Goal: Task Accomplishment & Management: Manage account settings

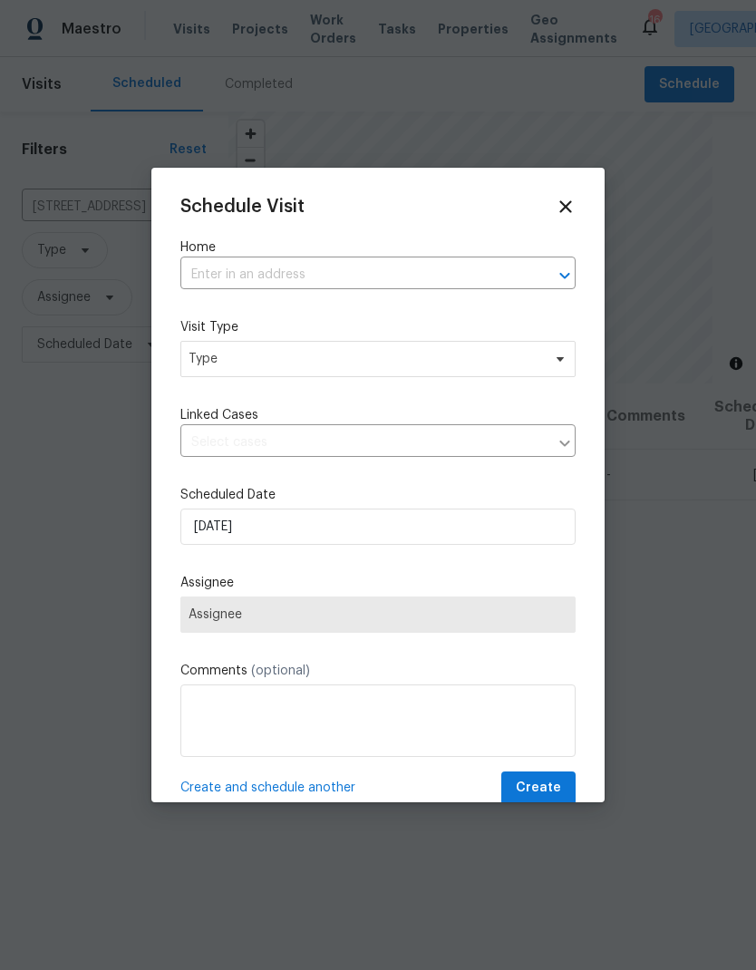
click at [243, 263] on input "text" at bounding box center [352, 275] width 345 height 28
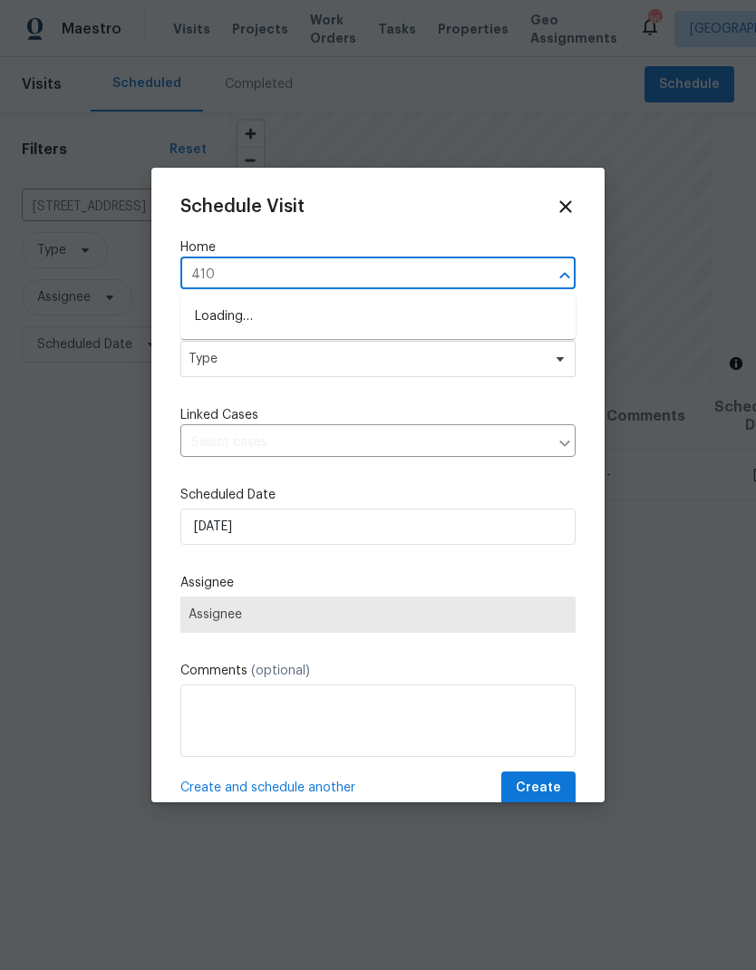
type input "4107"
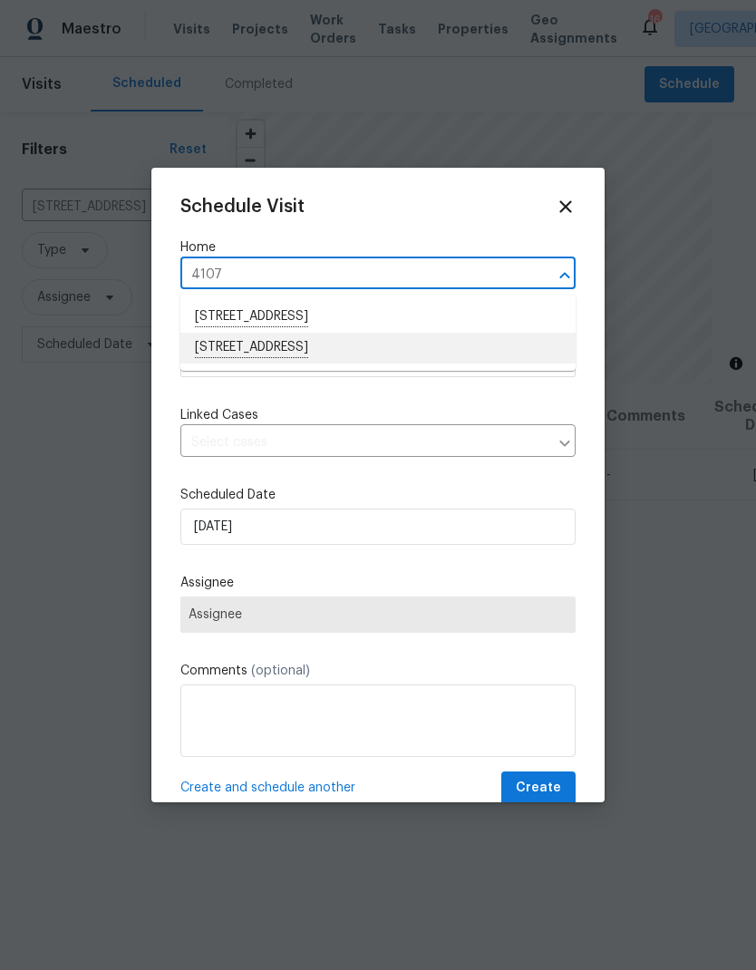
click at [243, 349] on li "[STREET_ADDRESS]" at bounding box center [377, 348] width 395 height 31
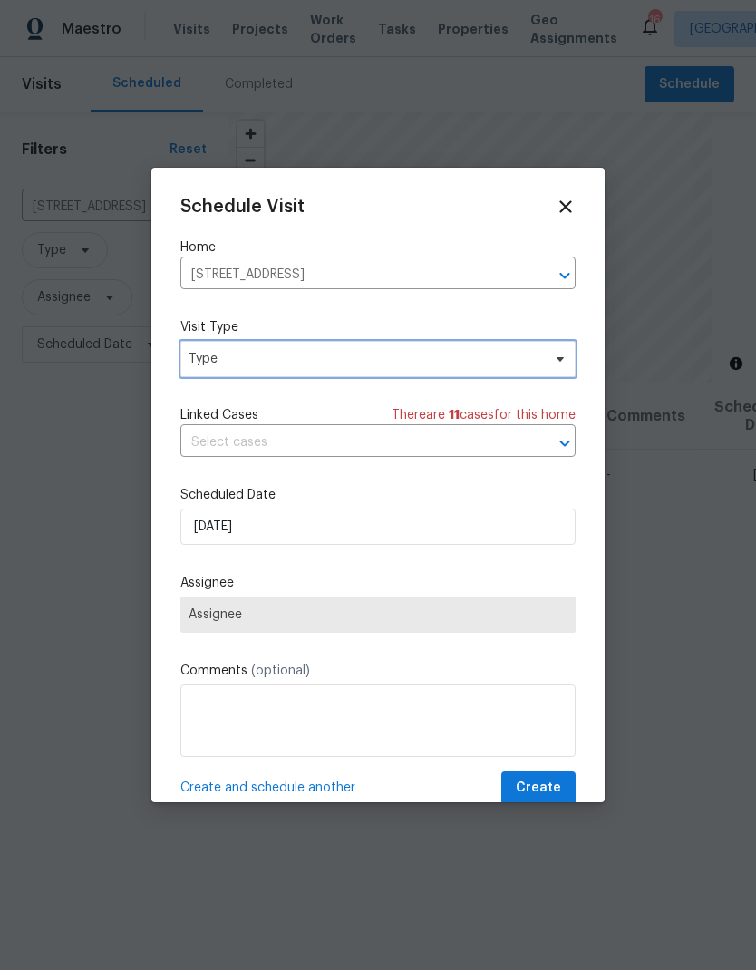
click at [227, 352] on span "Type" at bounding box center [365, 359] width 353 height 18
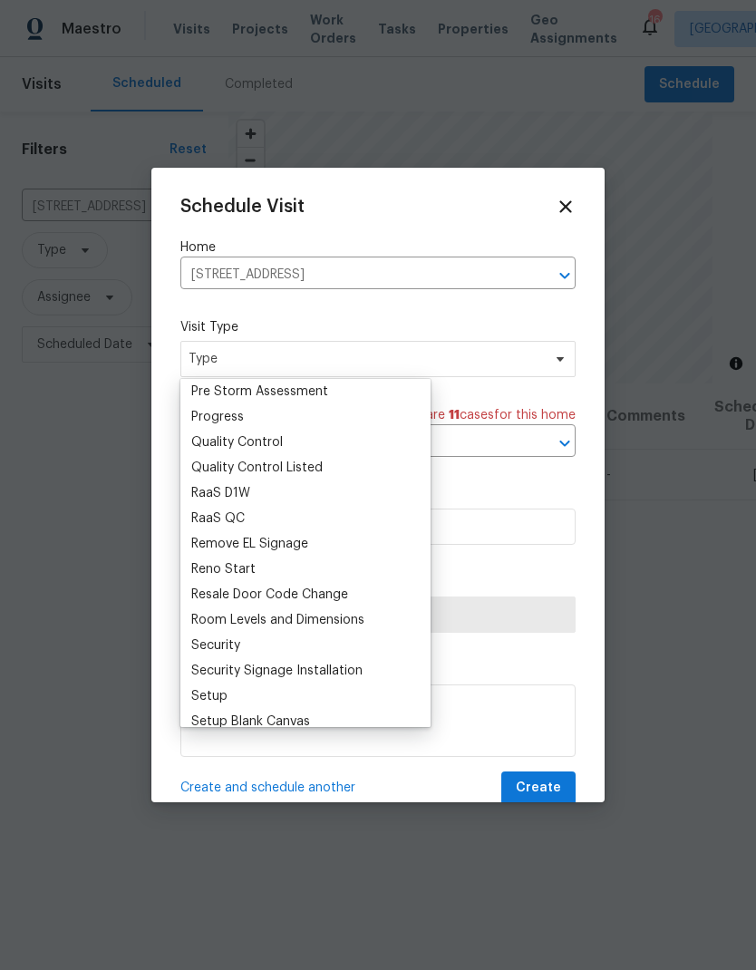
scroll to position [1196, 0]
click at [212, 414] on div "Progress" at bounding box center [217, 418] width 53 height 18
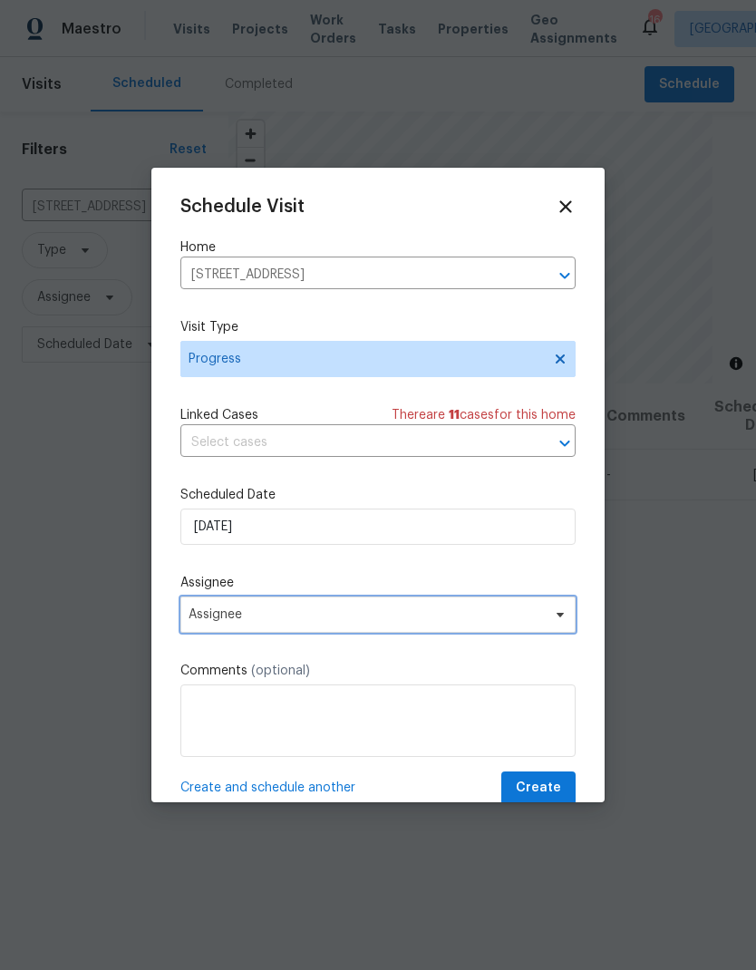
click at [226, 614] on span "Assignee" at bounding box center [367, 615] width 356 height 15
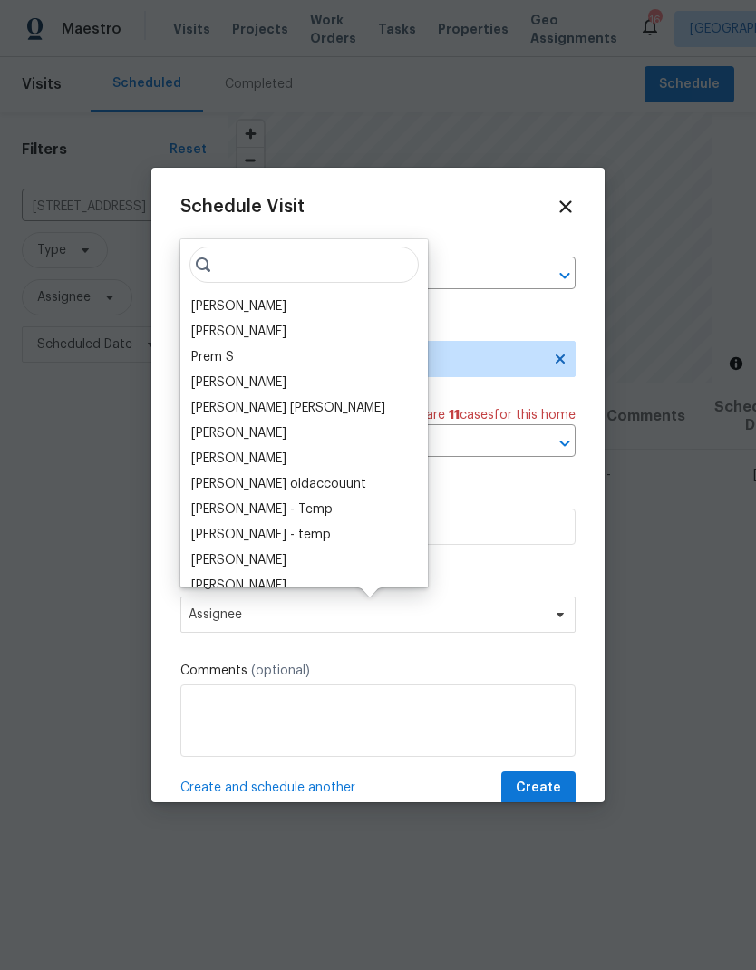
click at [208, 301] on div "[PERSON_NAME]" at bounding box center [238, 306] width 95 height 18
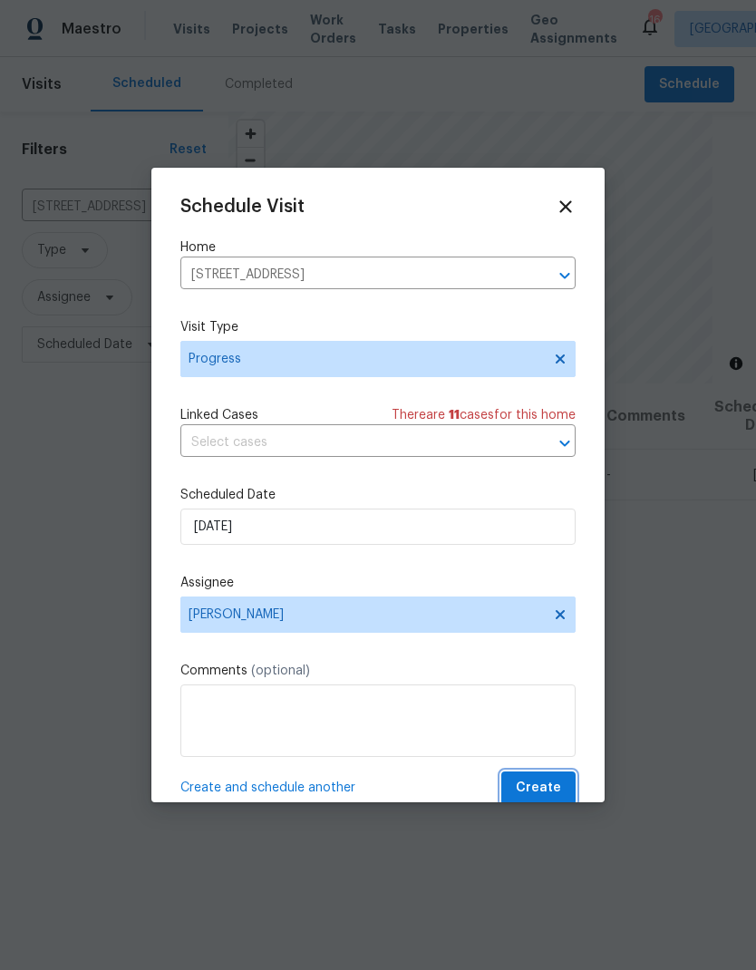
click at [562, 794] on button "Create" at bounding box center [539, 789] width 74 height 34
click at [541, 787] on span "Create" at bounding box center [538, 788] width 45 height 23
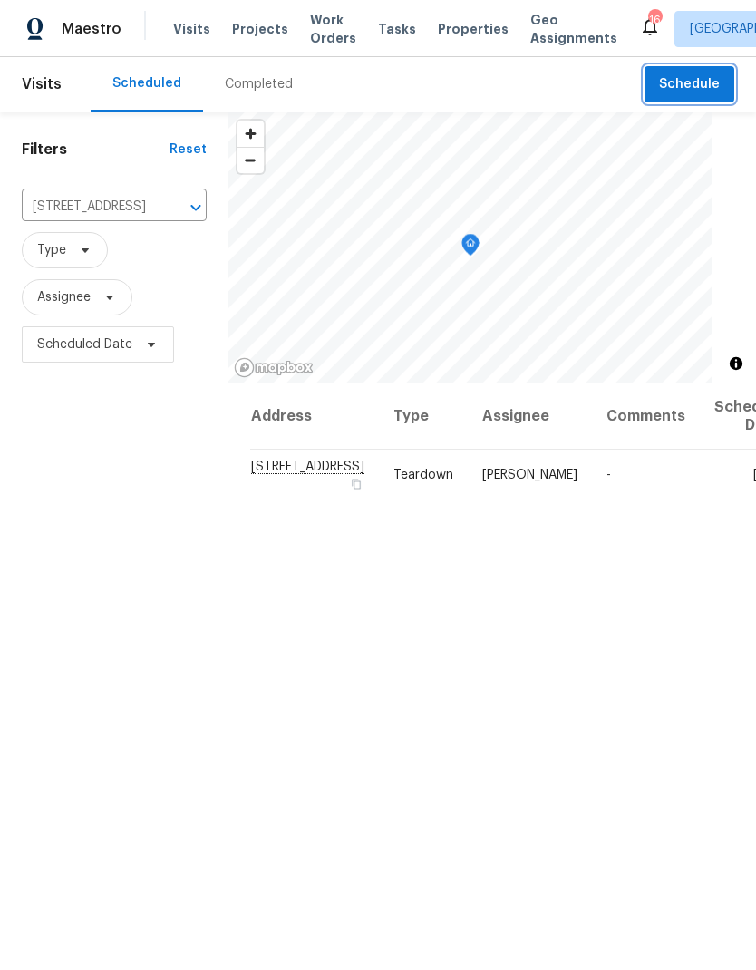
click at [167, 204] on icon "Clear" at bounding box center [172, 207] width 11 height 11
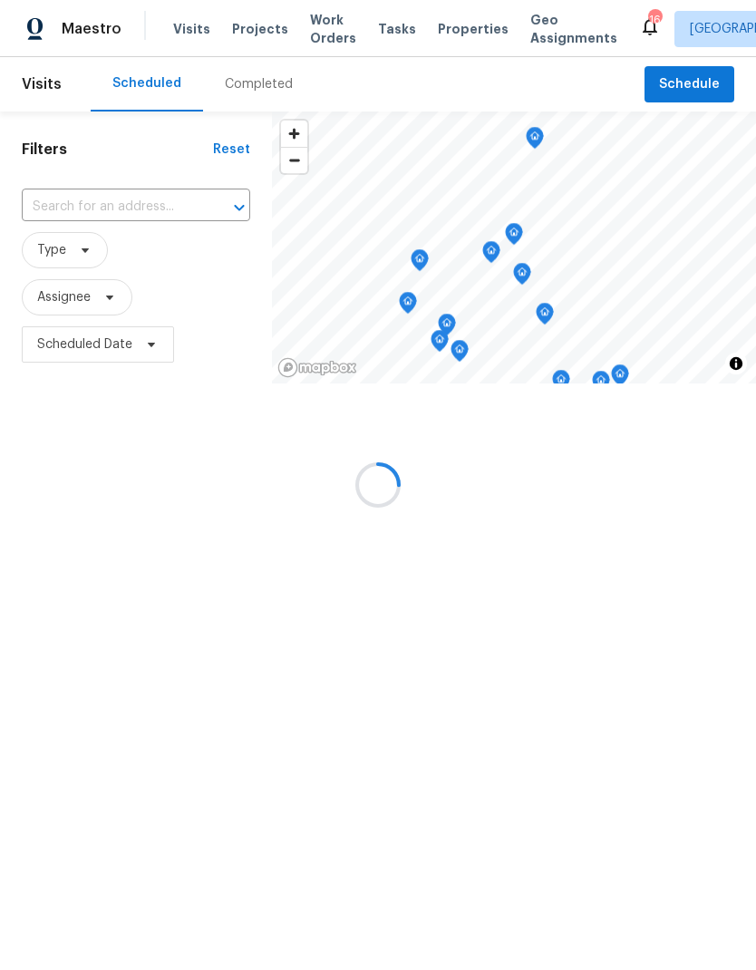
click at [93, 200] on div at bounding box center [378, 485] width 756 height 970
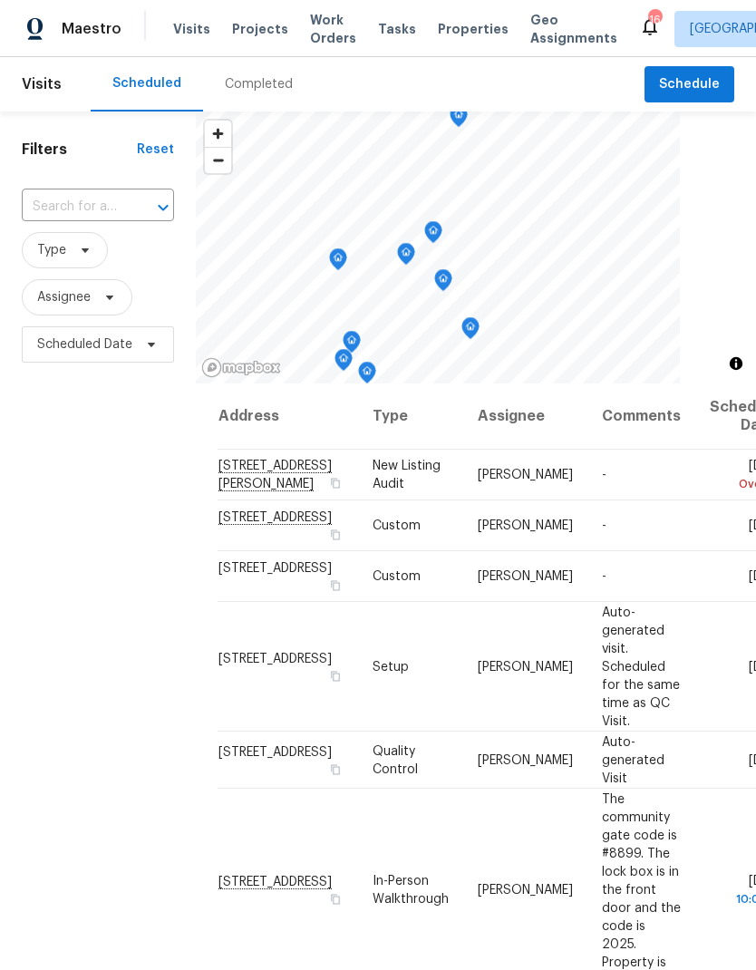
click at [75, 203] on input "text" at bounding box center [73, 207] width 102 height 28
type input "4107"
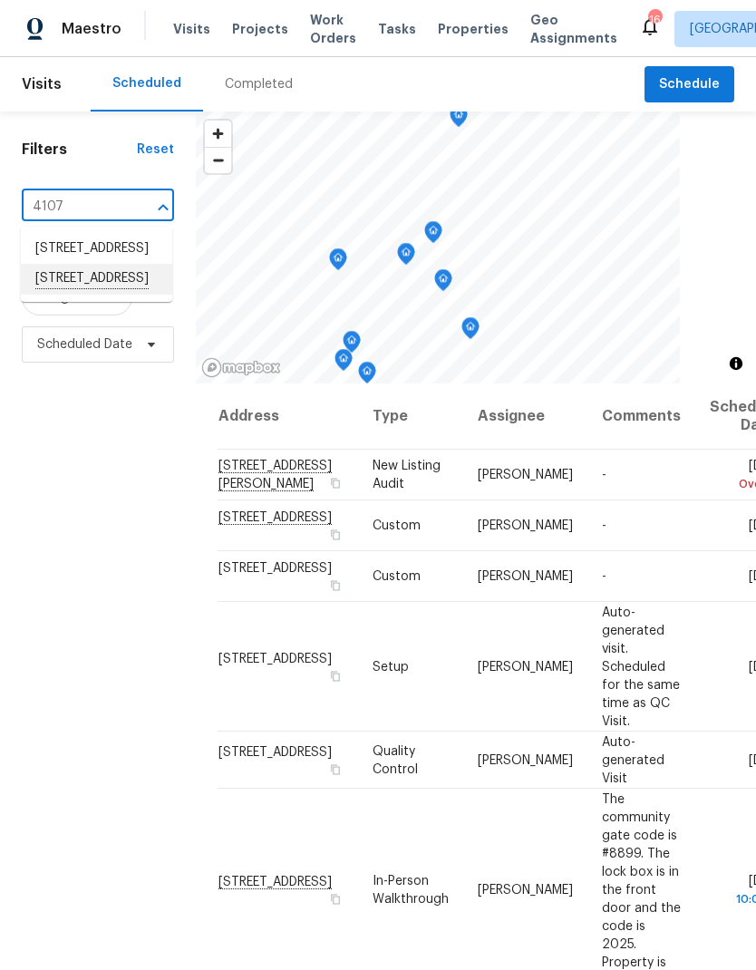
click at [78, 295] on li "[STREET_ADDRESS]" at bounding box center [96, 279] width 151 height 31
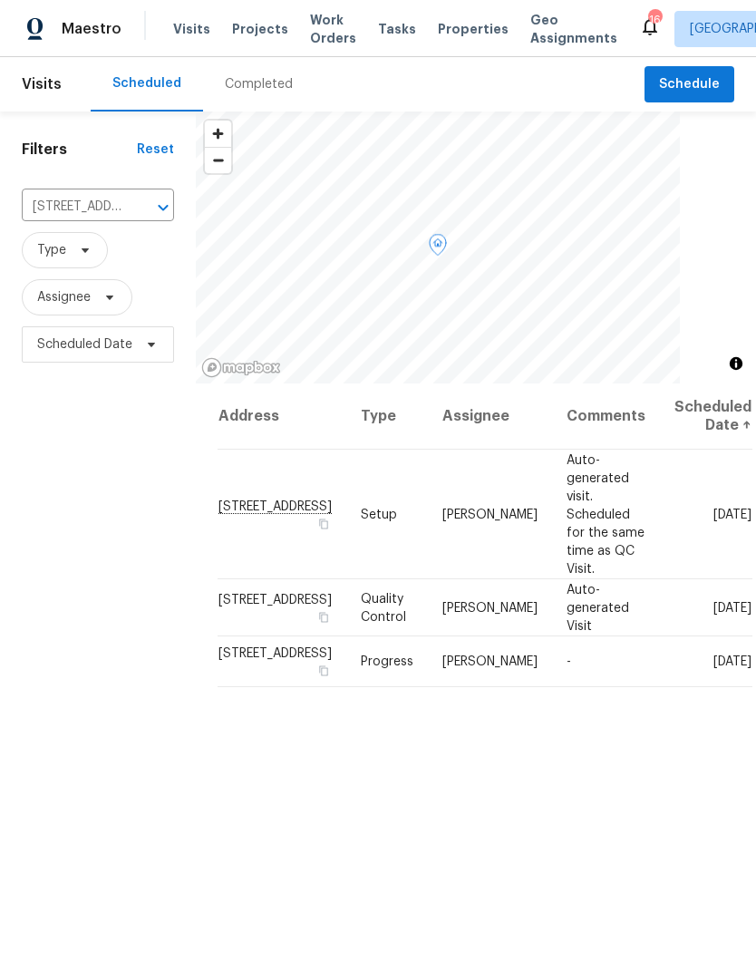
click at [0, 0] on icon at bounding box center [0, 0] width 0 height 0
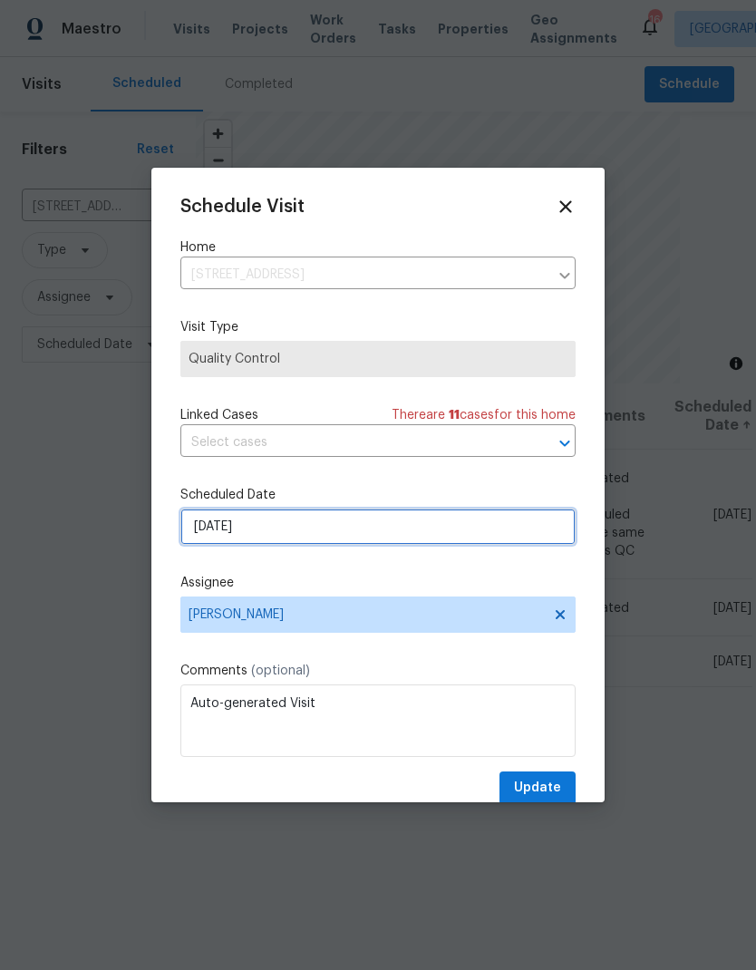
click at [412, 521] on input "[DATE]" at bounding box center [377, 527] width 395 height 36
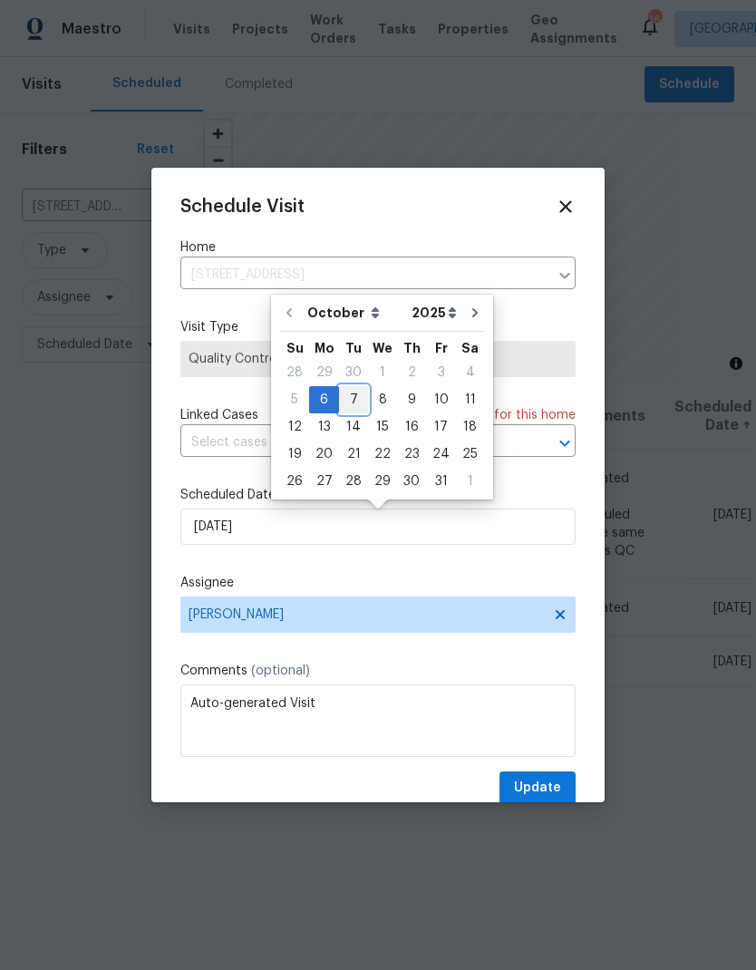
click at [347, 395] on div "7" at bounding box center [353, 399] width 29 height 25
type input "[DATE]"
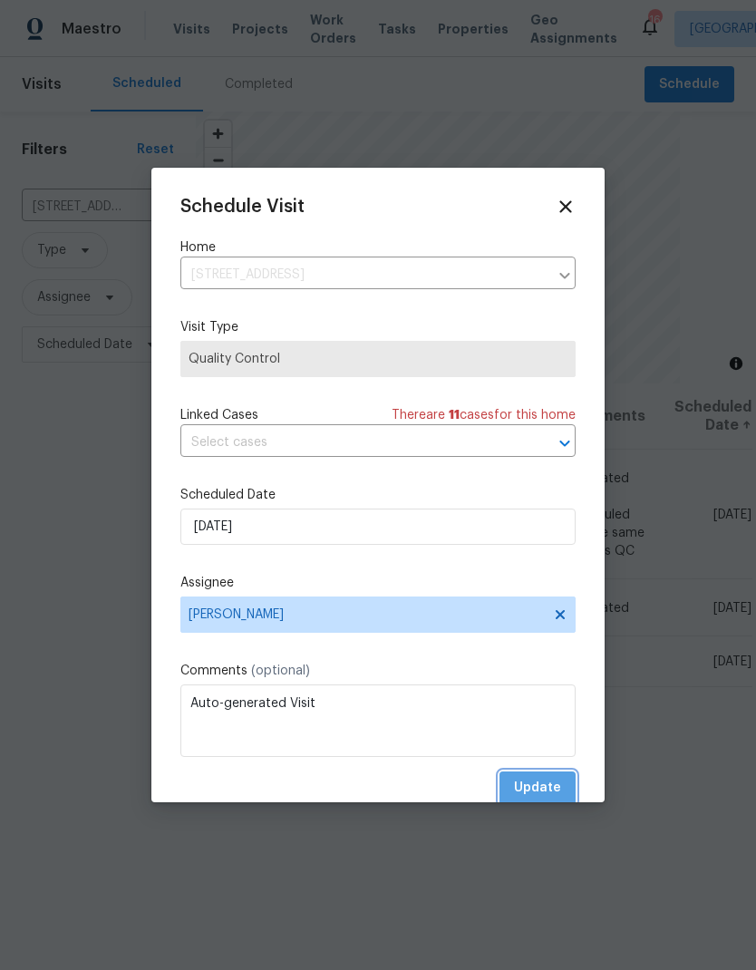
click at [547, 787] on span "Update" at bounding box center [537, 788] width 47 height 23
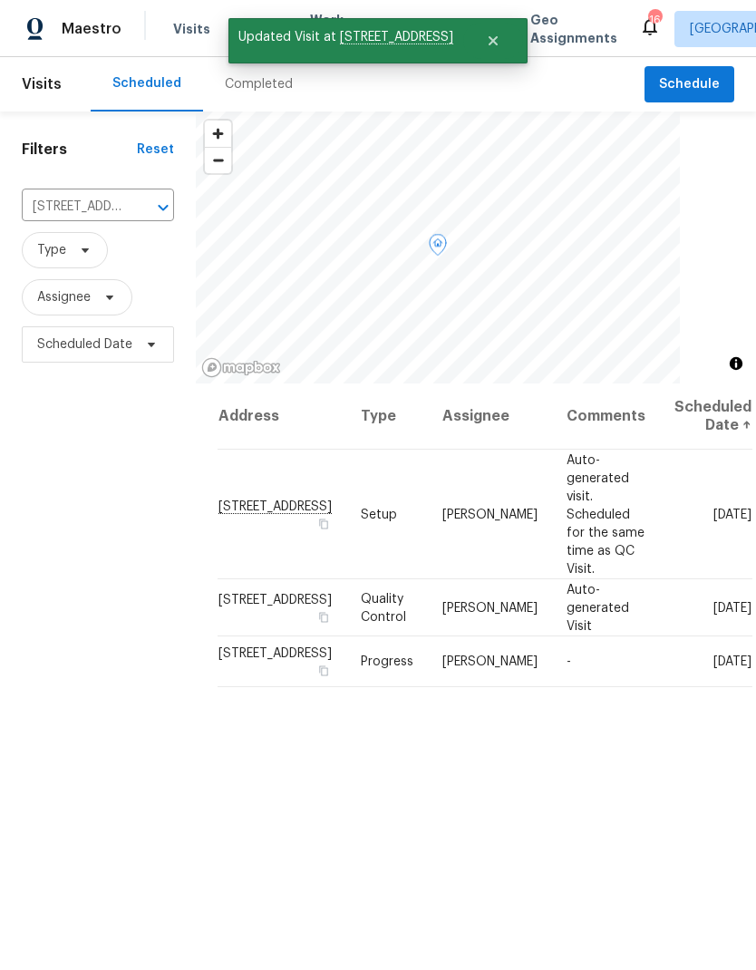
click at [0, 0] on span at bounding box center [0, 0] width 0 height 0
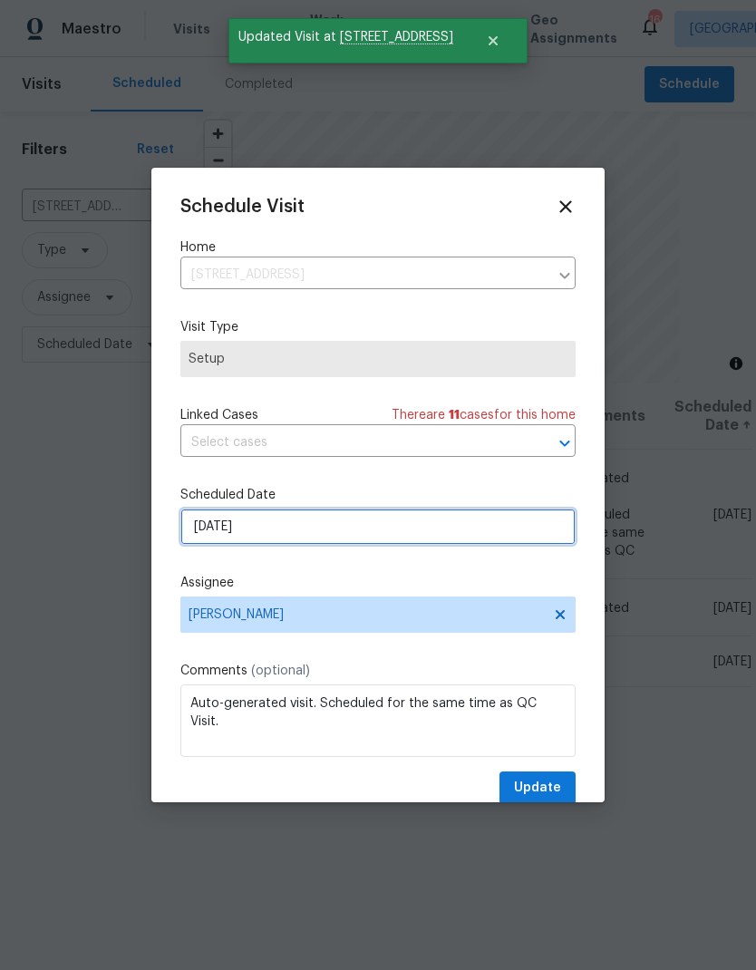
click at [406, 527] on input "[DATE]" at bounding box center [377, 527] width 395 height 36
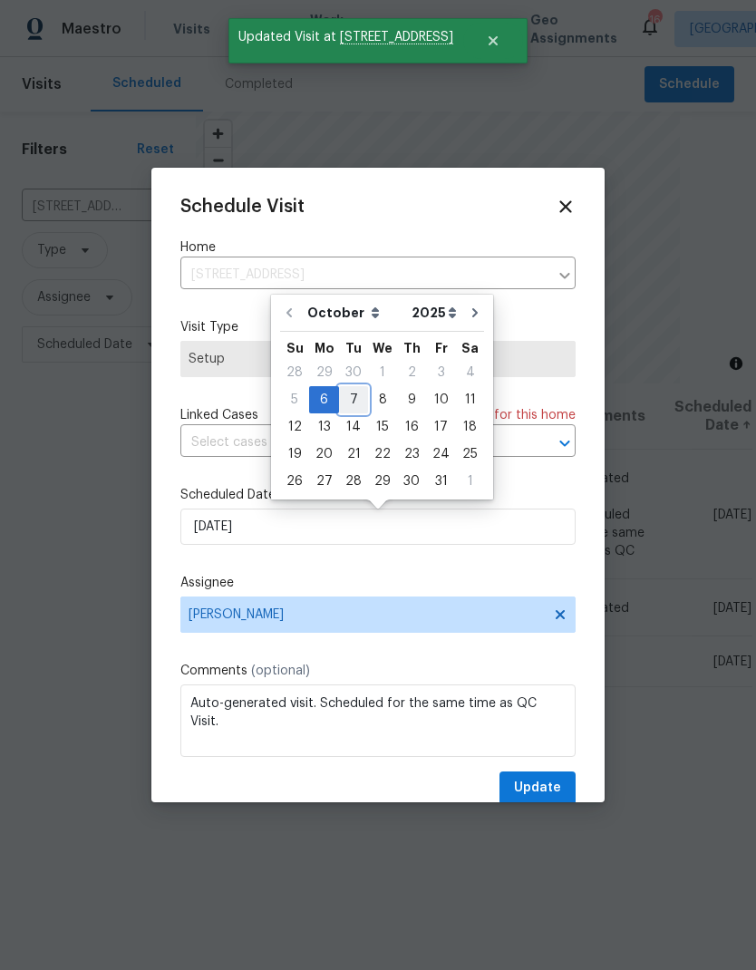
click at [344, 397] on div "7" at bounding box center [353, 399] width 29 height 25
type input "[DATE]"
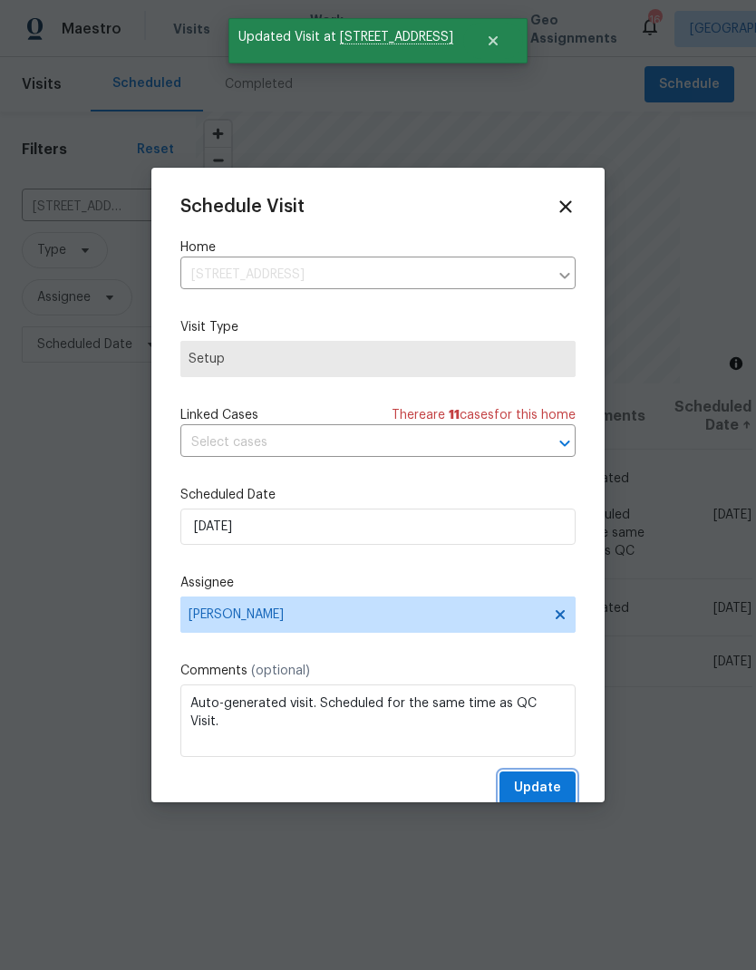
click at [547, 785] on span "Update" at bounding box center [537, 788] width 47 height 23
